Goal: Transaction & Acquisition: Purchase product/service

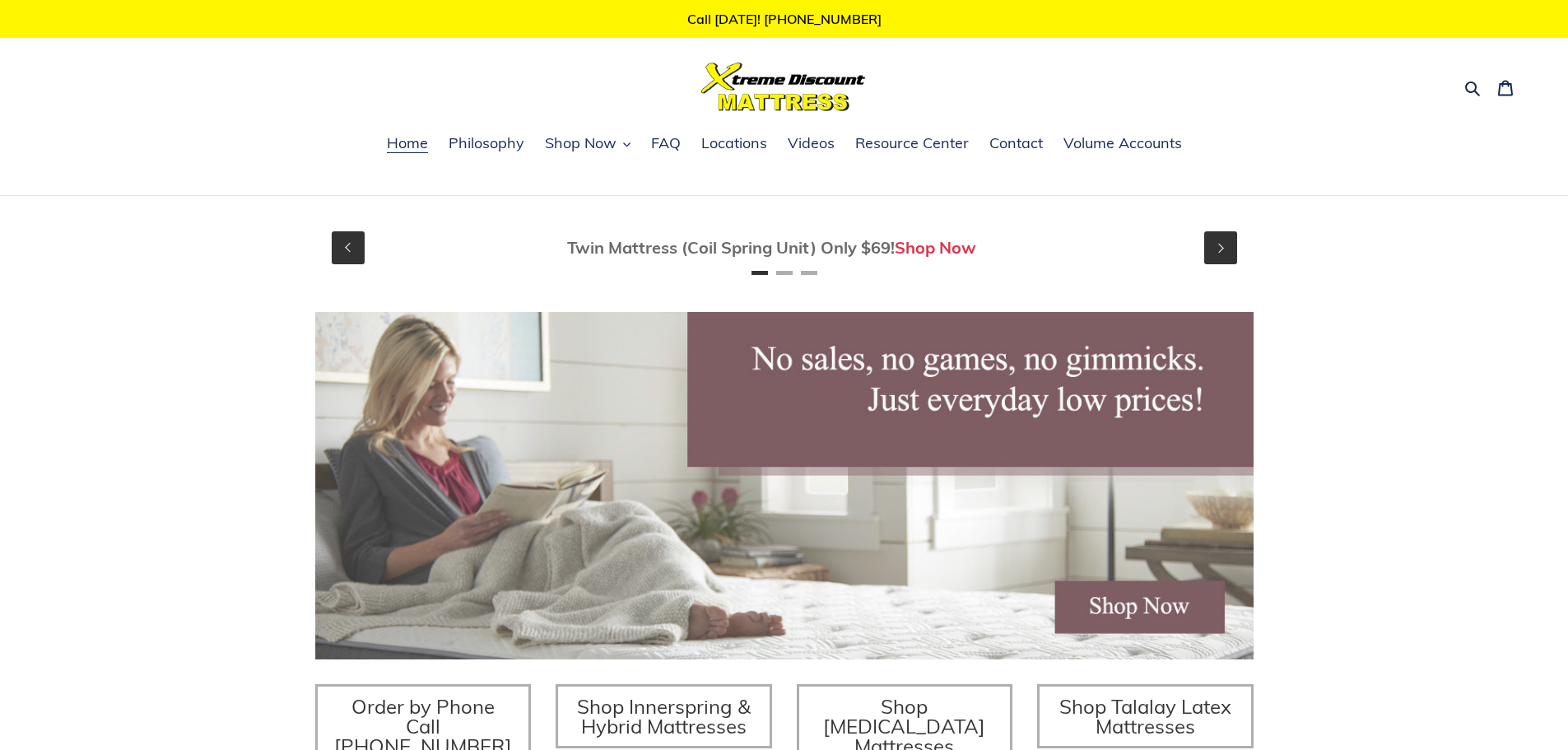
click at [948, 255] on link "Shop Now" at bounding box center [936, 247] width 81 height 20
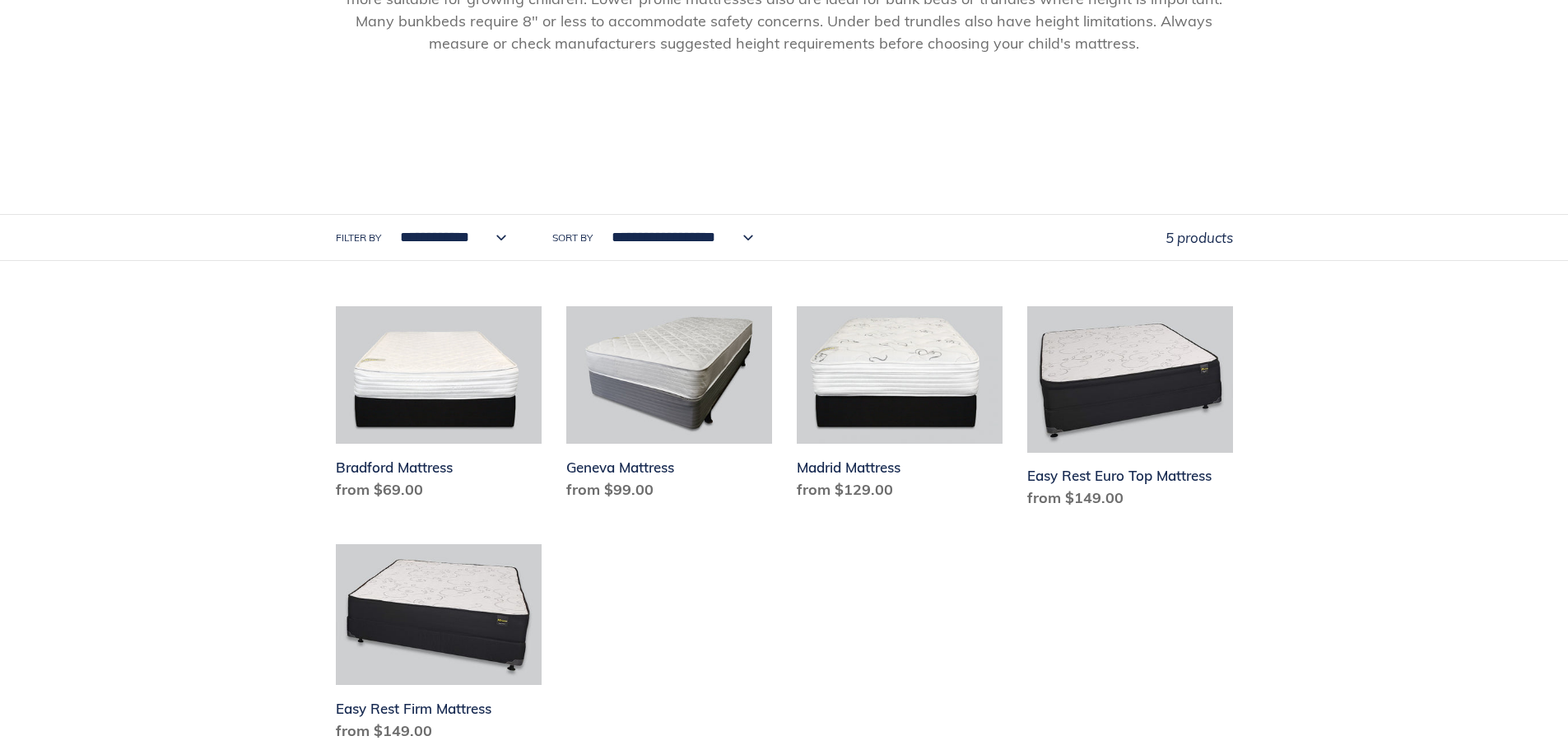
scroll to position [659, 0]
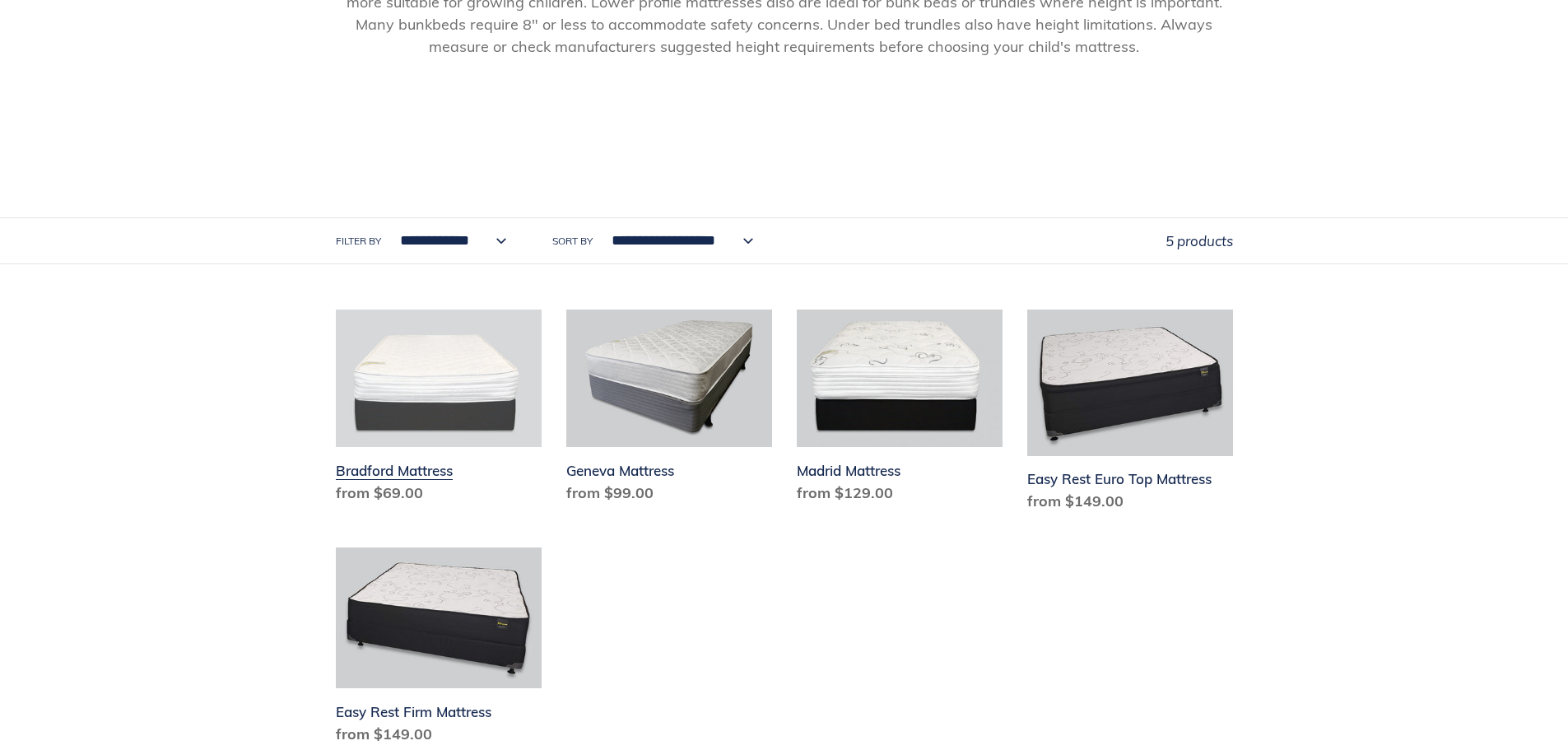
click at [429, 470] on link "Bradford Mattress" at bounding box center [439, 409] width 206 height 201
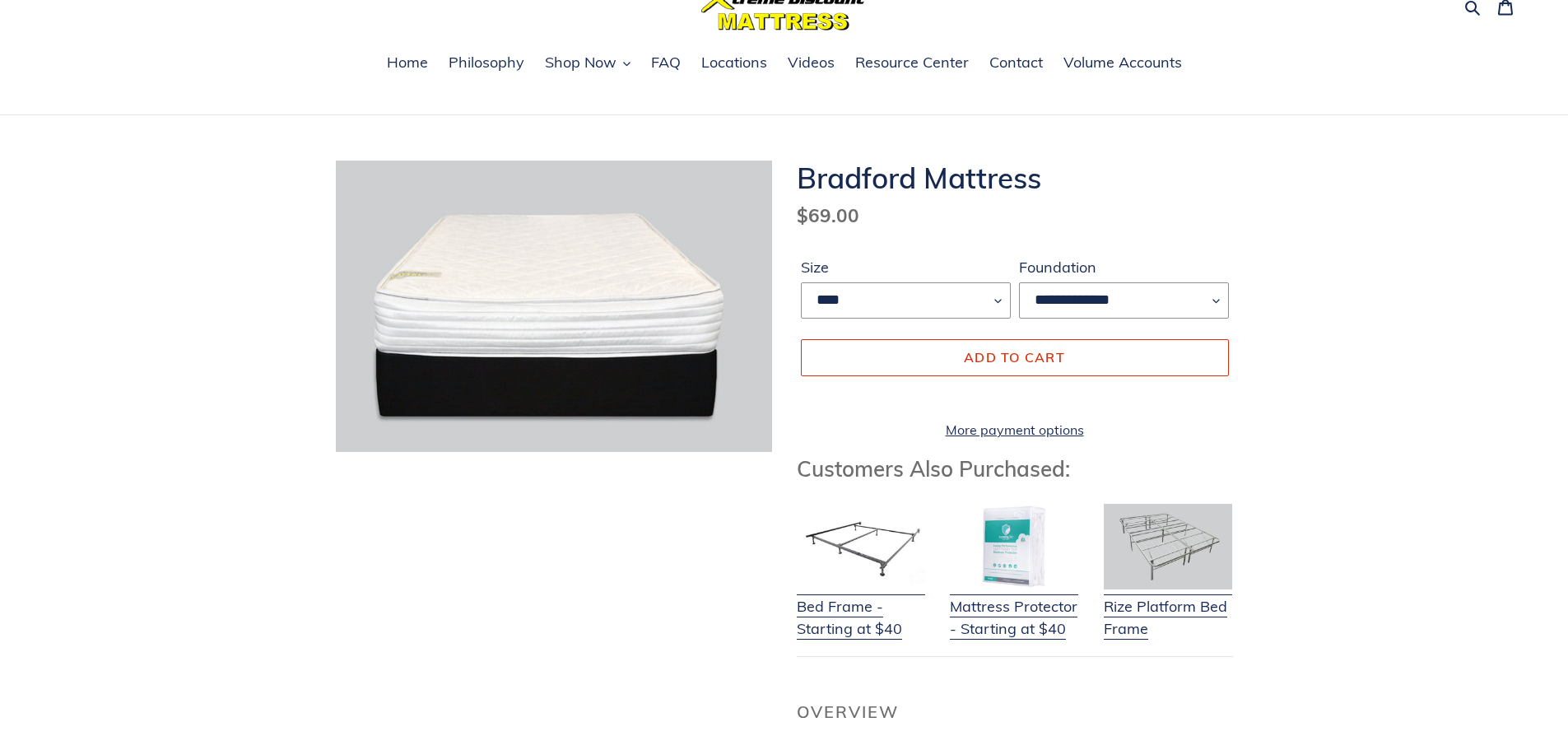
scroll to position [82, 0]
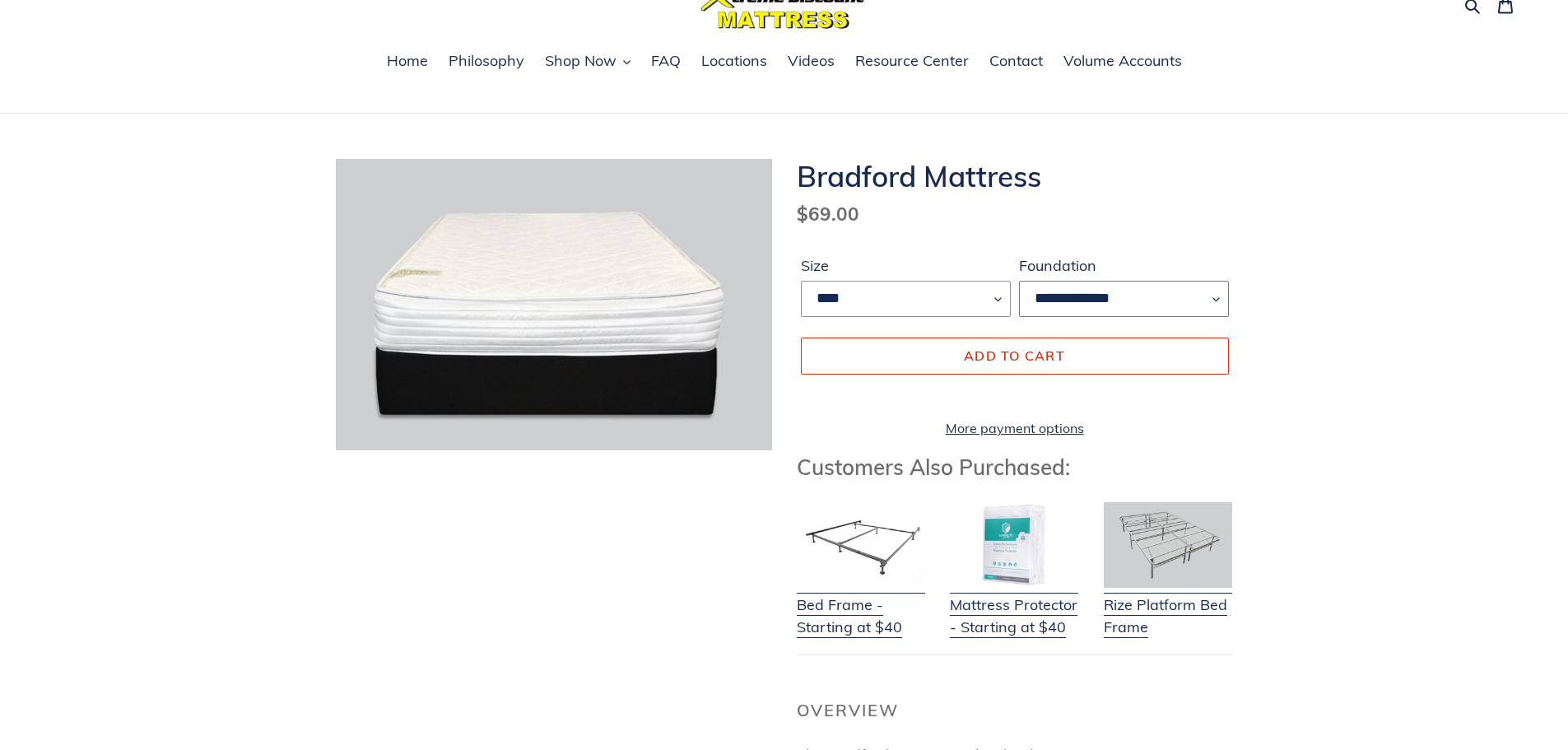
click at [1216, 293] on select "**********" at bounding box center [1123, 298] width 210 height 36
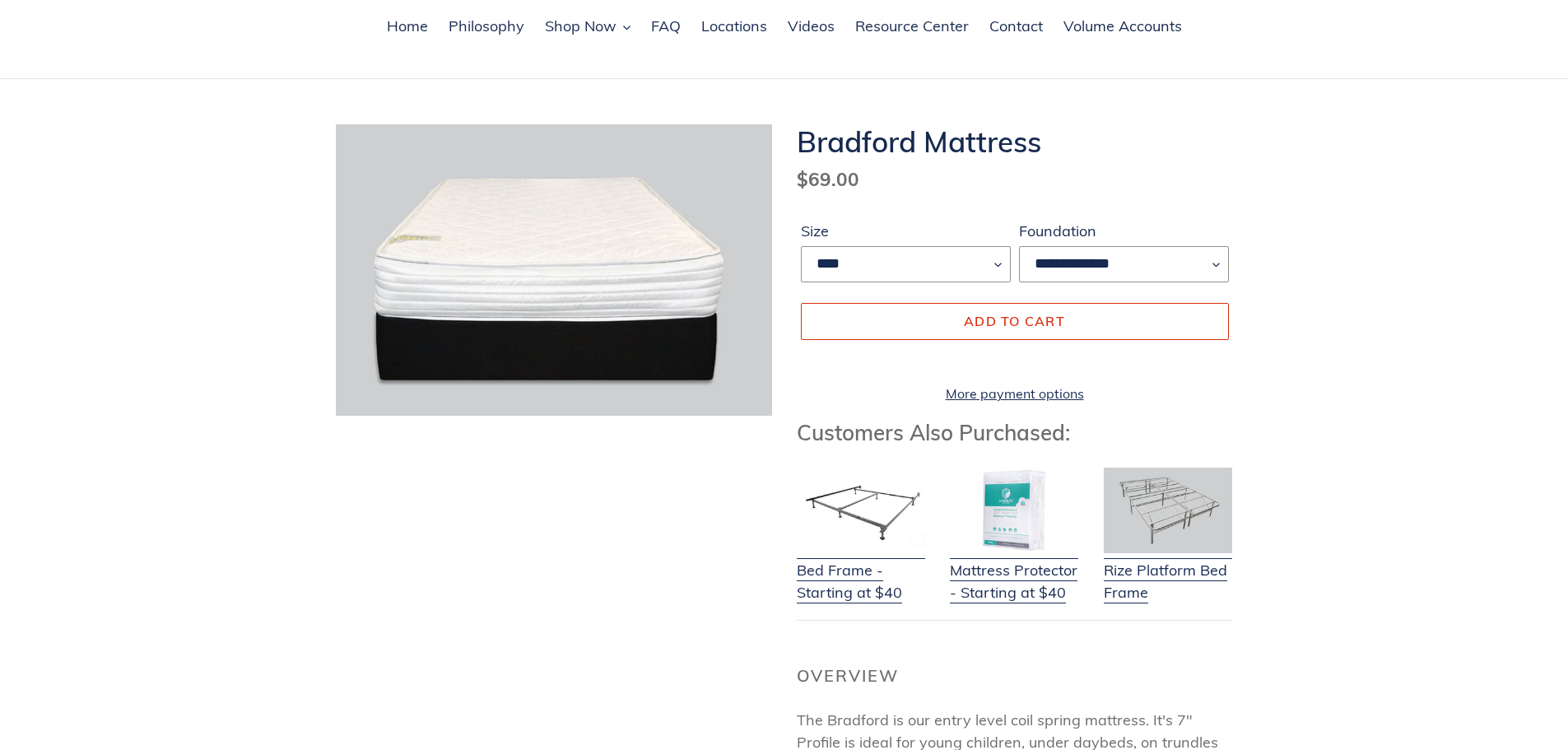
scroll to position [247, 0]
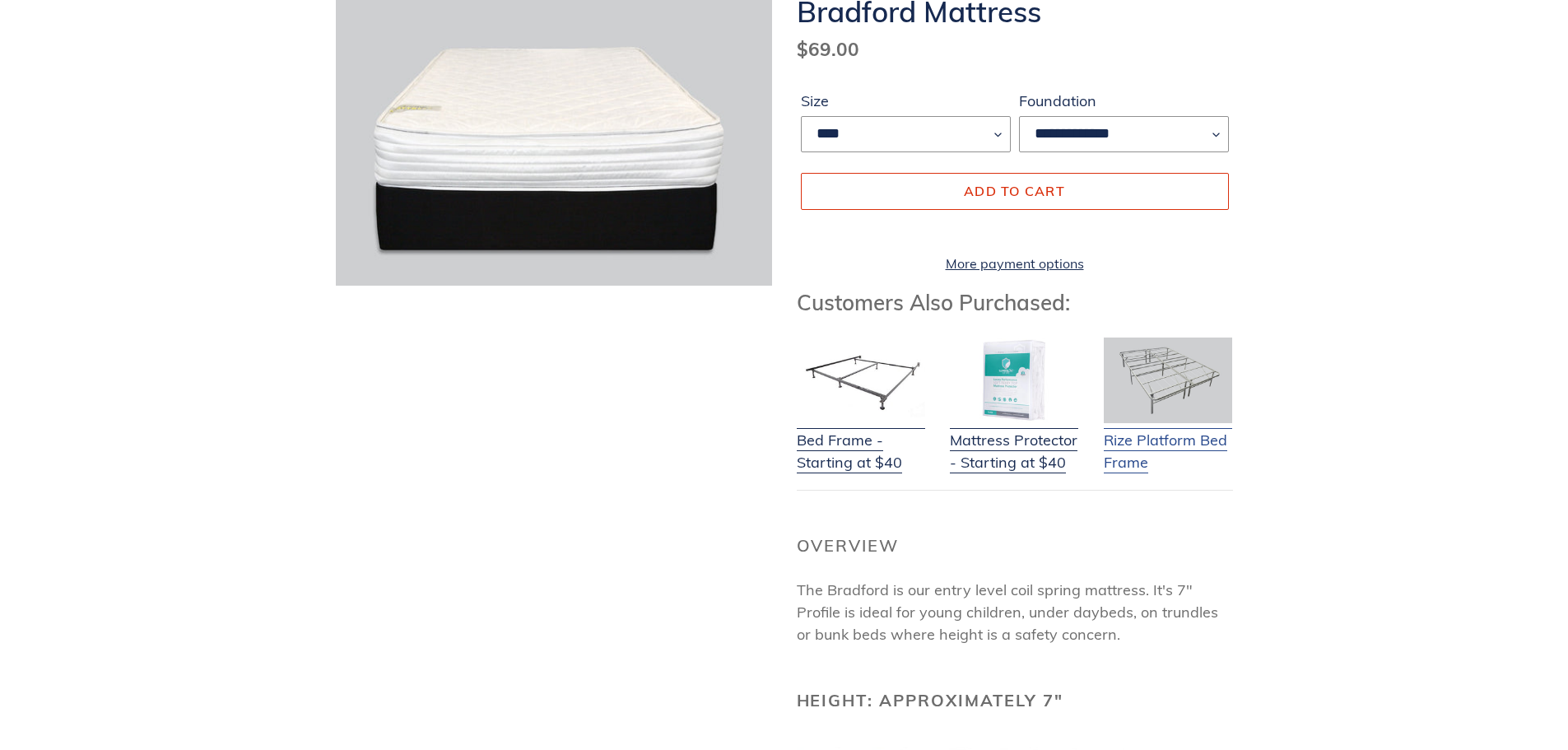
click at [1167, 455] on link "Rize Platform Bed Frame" at bounding box center [1167, 441] width 128 height 65
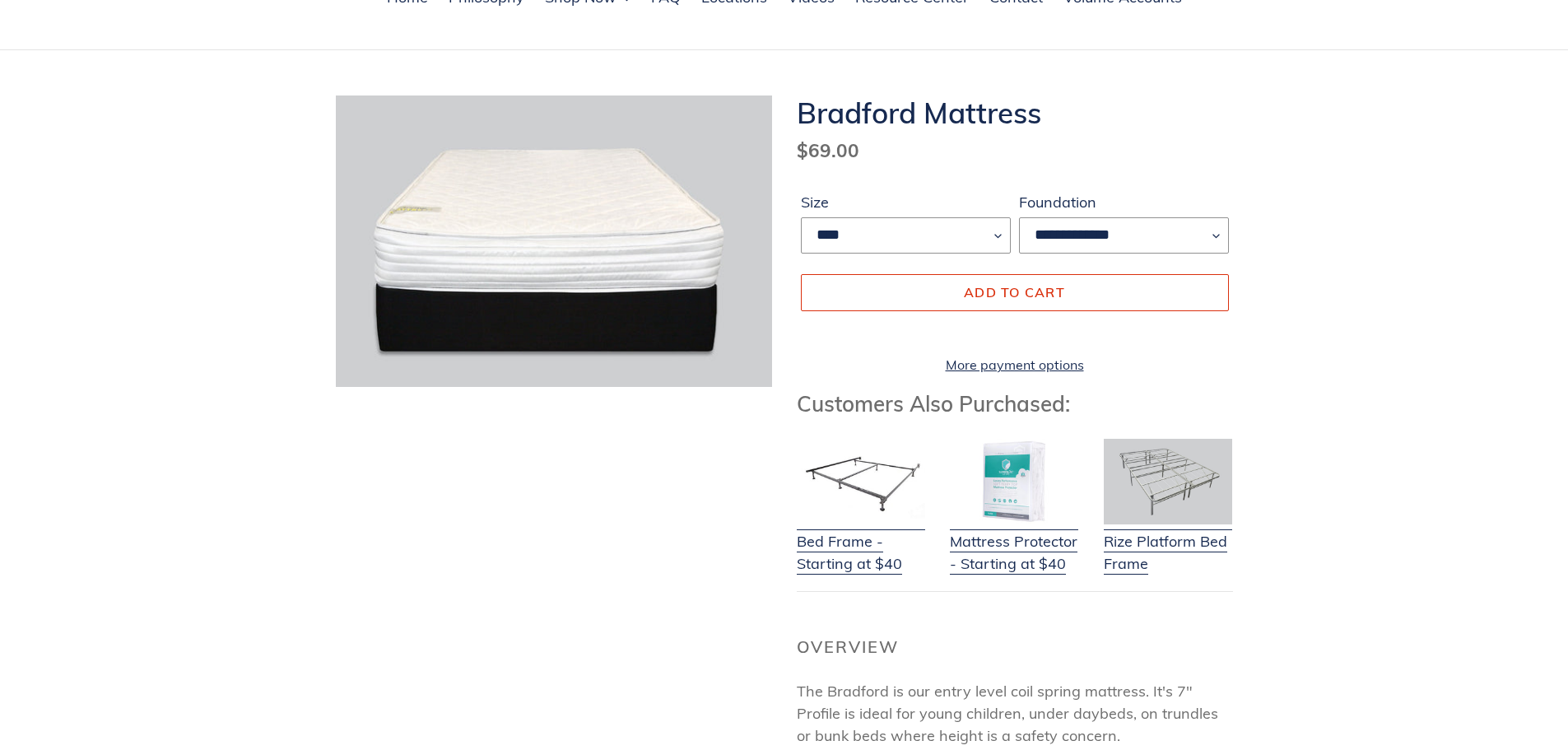
scroll to position [0, 0]
